Goal: Information Seeking & Learning: Learn about a topic

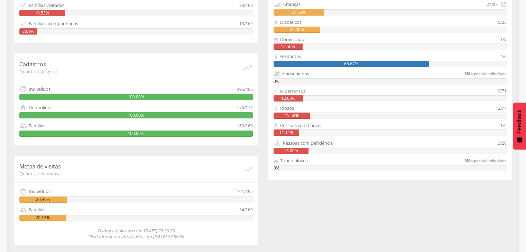
scroll to position [198, 0]
click at [284, 218] on div "Acompanhamento Quantitativo mensal   Visitas 103/495 20.81%  Famílias visita…" at bounding box center [263, 98] width 508 height 294
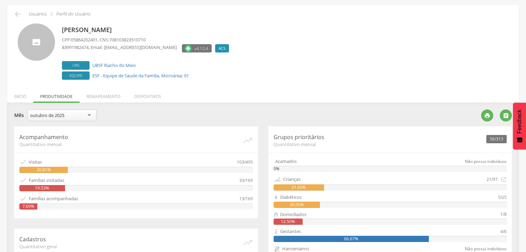
scroll to position [0, 0]
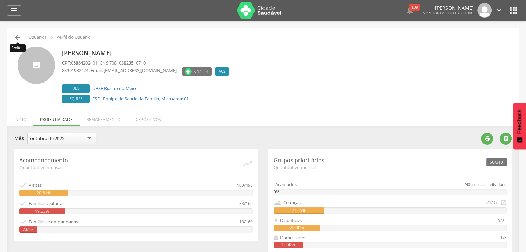
click at [17, 37] on icon "" at bounding box center [17, 37] width 8 height 8
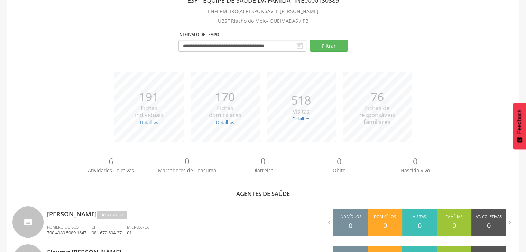
scroll to position [40, 0]
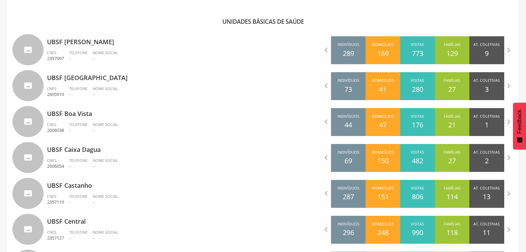
scroll to position [225, 0]
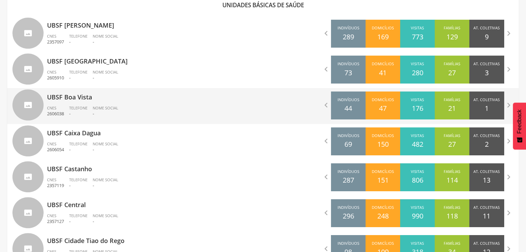
click at [95, 113] on p "-" at bounding box center [106, 114] width 26 height 7
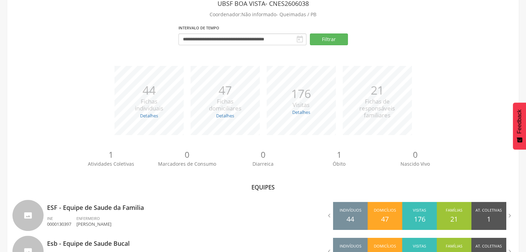
scroll to position [73, 0]
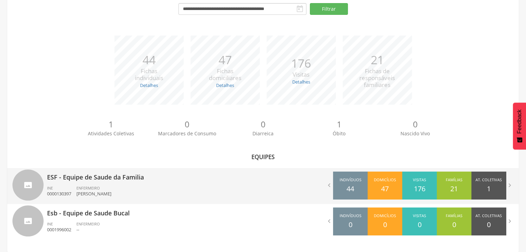
click at [111, 179] on p "ESF - Equipe de Saude da Familia" at bounding box center [152, 175] width 211 height 14
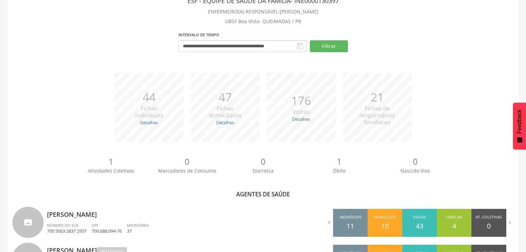
scroll to position [32, 0]
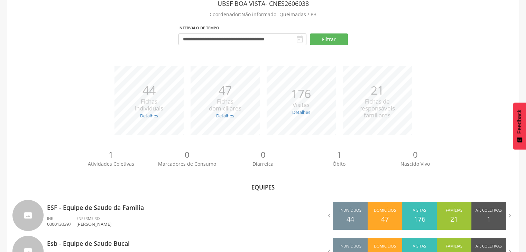
scroll to position [73, 0]
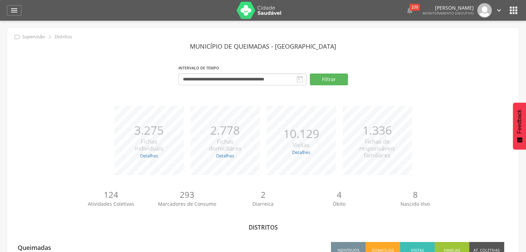
scroll to position [33, 0]
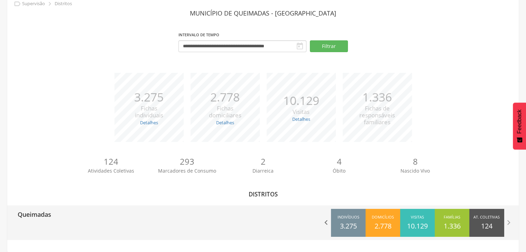
click at [329, 219] on icon "" at bounding box center [326, 223] width 10 height 10
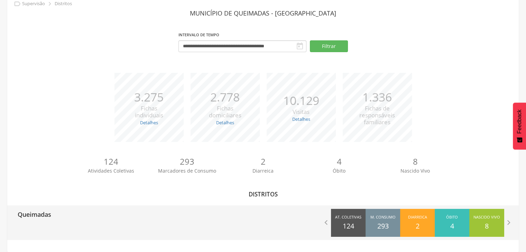
click at [216, 222] on div "Queimadas" at bounding box center [135, 214] width 256 height 17
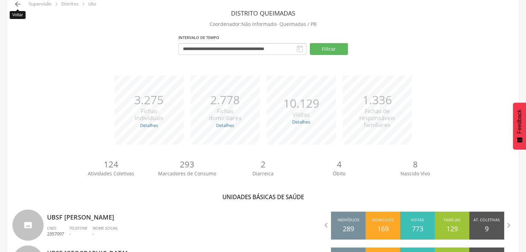
click at [21, 4] on icon "" at bounding box center [17, 4] width 8 height 8
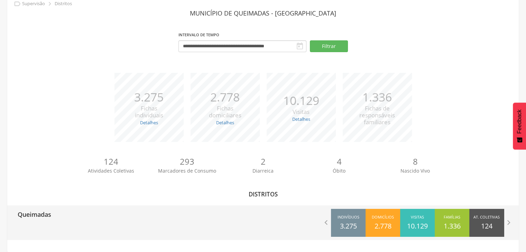
click at [78, 209] on div "Queimadas" at bounding box center [135, 214] width 256 height 17
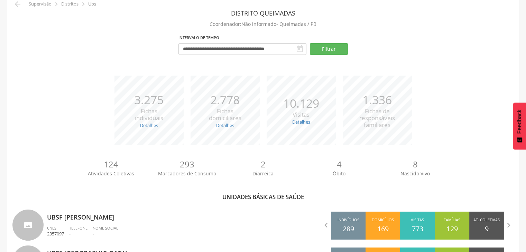
click at [52, 181] on div "124 Atividades Coletivas 293 Marcadores de Consumo 2 Diarreica 4 Óbito 8 Nascid…" at bounding box center [262, 171] width 501 height 38
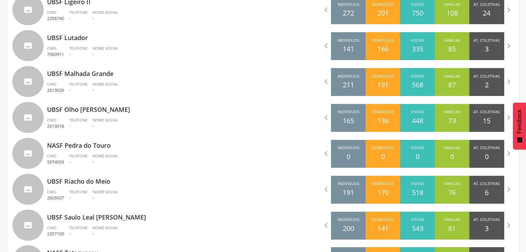
scroll to position [586, 0]
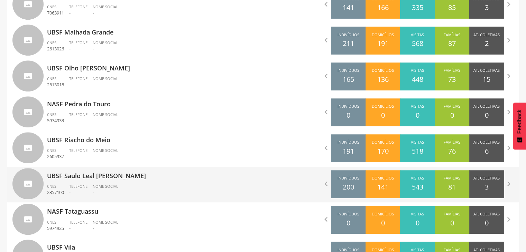
click at [78, 192] on p "-" at bounding box center [78, 192] width 18 height 7
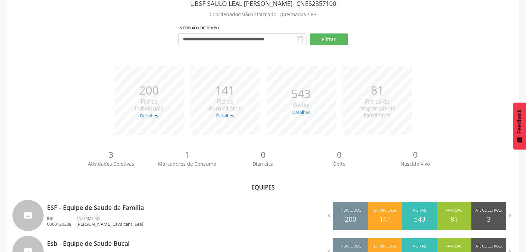
scroll to position [73, 0]
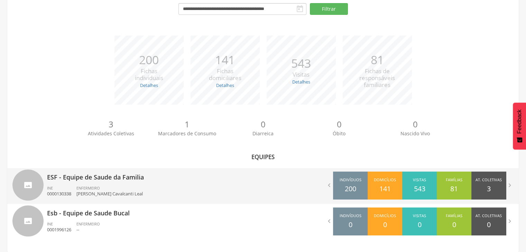
click at [122, 188] on div "ENFERMEIRO [PERSON_NAME] Cavalcanti Leal" at bounding box center [112, 192] width 72 height 12
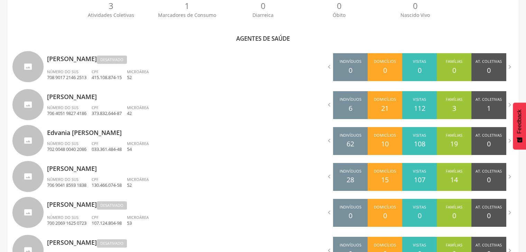
scroll to position [199, 0]
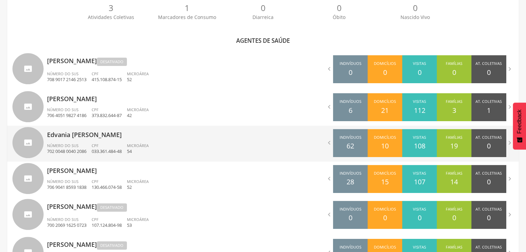
click at [115, 138] on p "Edvania [PERSON_NAME]" at bounding box center [152, 133] width 211 height 14
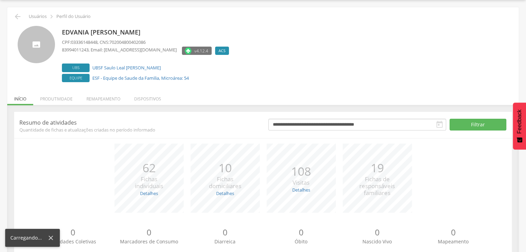
scroll to position [42, 0]
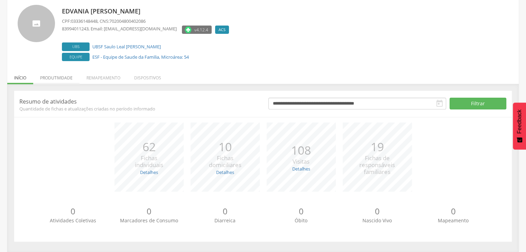
click at [66, 80] on li "Produtividade" at bounding box center [56, 76] width 46 height 16
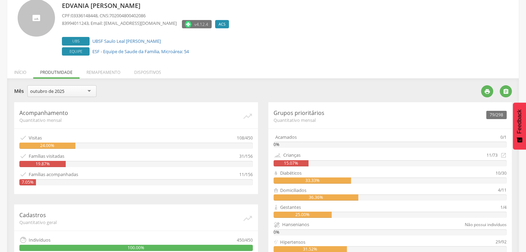
scroll to position [46, 0]
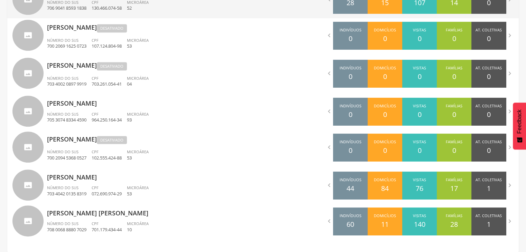
scroll to position [379, 0]
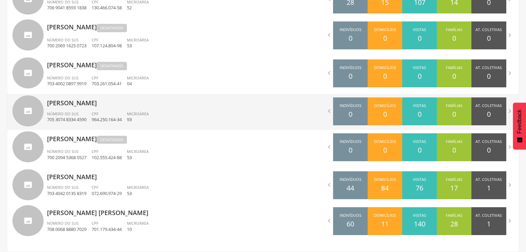
click at [144, 122] on p "93" at bounding box center [138, 119] width 22 height 7
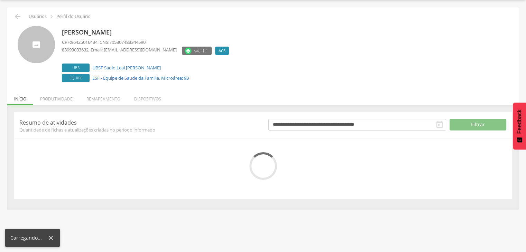
scroll to position [42, 0]
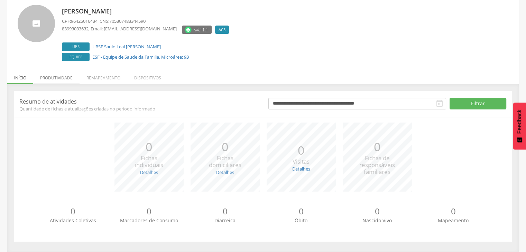
click at [60, 79] on li "Produtividade" at bounding box center [56, 76] width 46 height 16
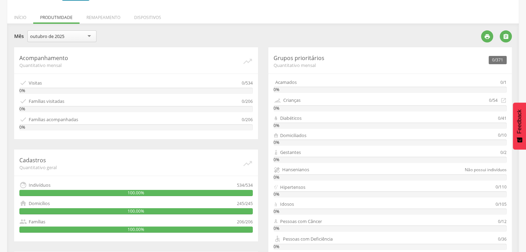
scroll to position [102, 0]
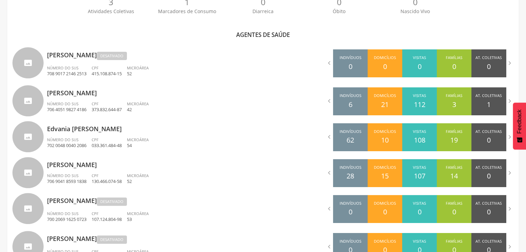
scroll to position [186, 0]
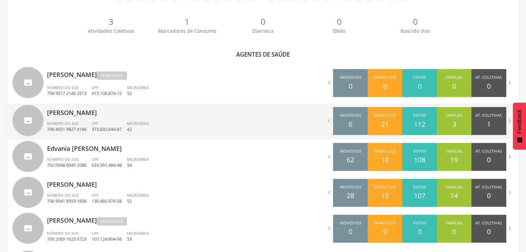
click at [118, 121] on div "CPF 373.832.644-87" at bounding box center [109, 127] width 35 height 12
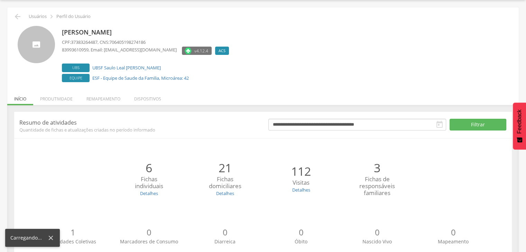
scroll to position [42, 0]
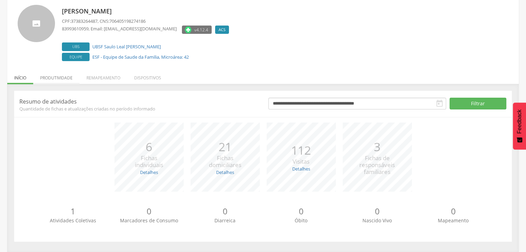
click at [62, 82] on li "Produtividade" at bounding box center [56, 76] width 46 height 16
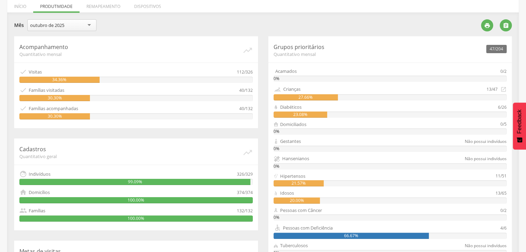
scroll to position [105, 0]
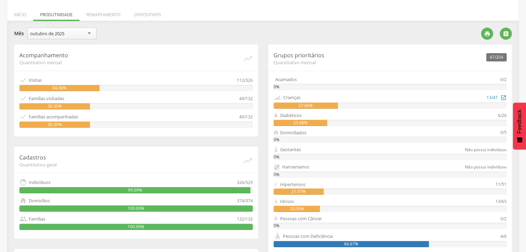
click at [310, 105] on div "27.66%" at bounding box center [305, 106] width 65 height 6
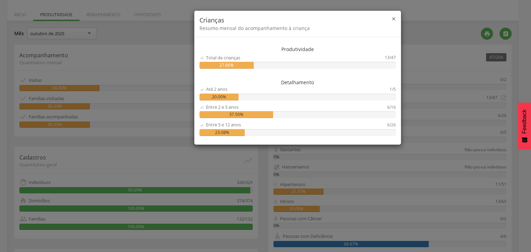
click at [394, 20] on span "×" at bounding box center [394, 19] width 4 height 10
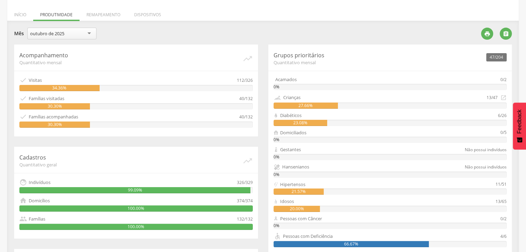
click at [304, 193] on div "21.57%" at bounding box center [298, 192] width 50 height 6
click at [295, 183] on div "Hipertensos" at bounding box center [292, 184] width 25 height 7
click at [310, 121] on div "23.08%" at bounding box center [300, 123] width 54 height 6
drag, startPoint x: 279, startPoint y: 118, endPoint x: 326, endPoint y: 126, distance: 47.7
click at [326, 126] on div "47/204 Grupos prioritários Quantitativo mensal Acamados 0/2 0% Crianças 13/47 …" at bounding box center [390, 159] width 244 height 229
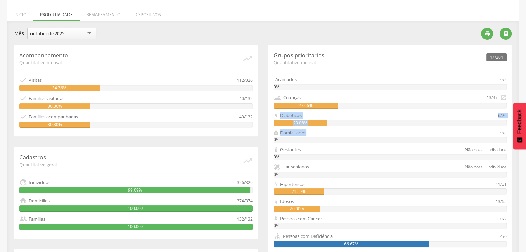
click at [306, 134] on div "Domiciliados" at bounding box center [293, 133] width 26 height 7
drag, startPoint x: 306, startPoint y: 134, endPoint x: 315, endPoint y: 101, distance: 33.9
click at [315, 101] on div "47/204 Grupos prioritários Quantitativo mensal Acamados 0/2 0% Crianças 13/47 …" at bounding box center [390, 159] width 244 height 229
click at [315, 101] on div "Crianças" at bounding box center [379, 98] width 213 height 8
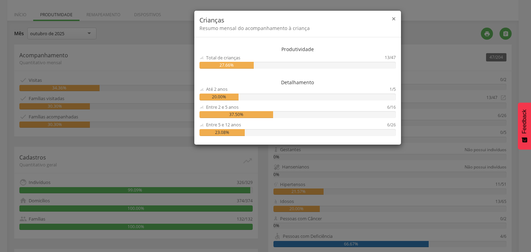
click at [395, 21] on span "×" at bounding box center [394, 19] width 4 height 10
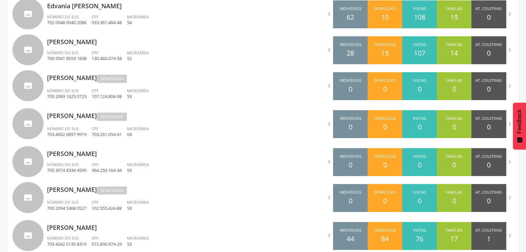
scroll to position [379, 0]
